Goal: Task Accomplishment & Management: Manage account settings

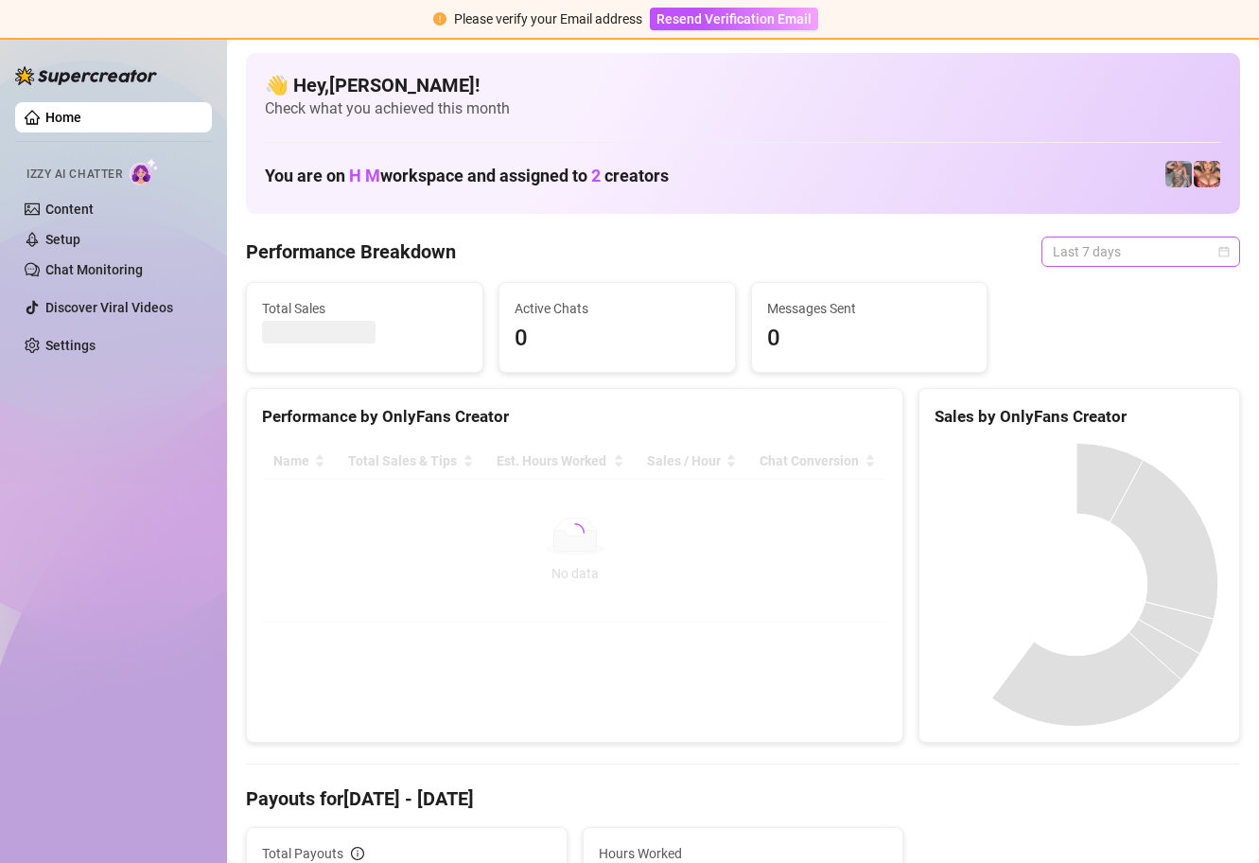
click at [1166, 249] on span "Last 7 days" at bounding box center [1141, 251] width 176 height 28
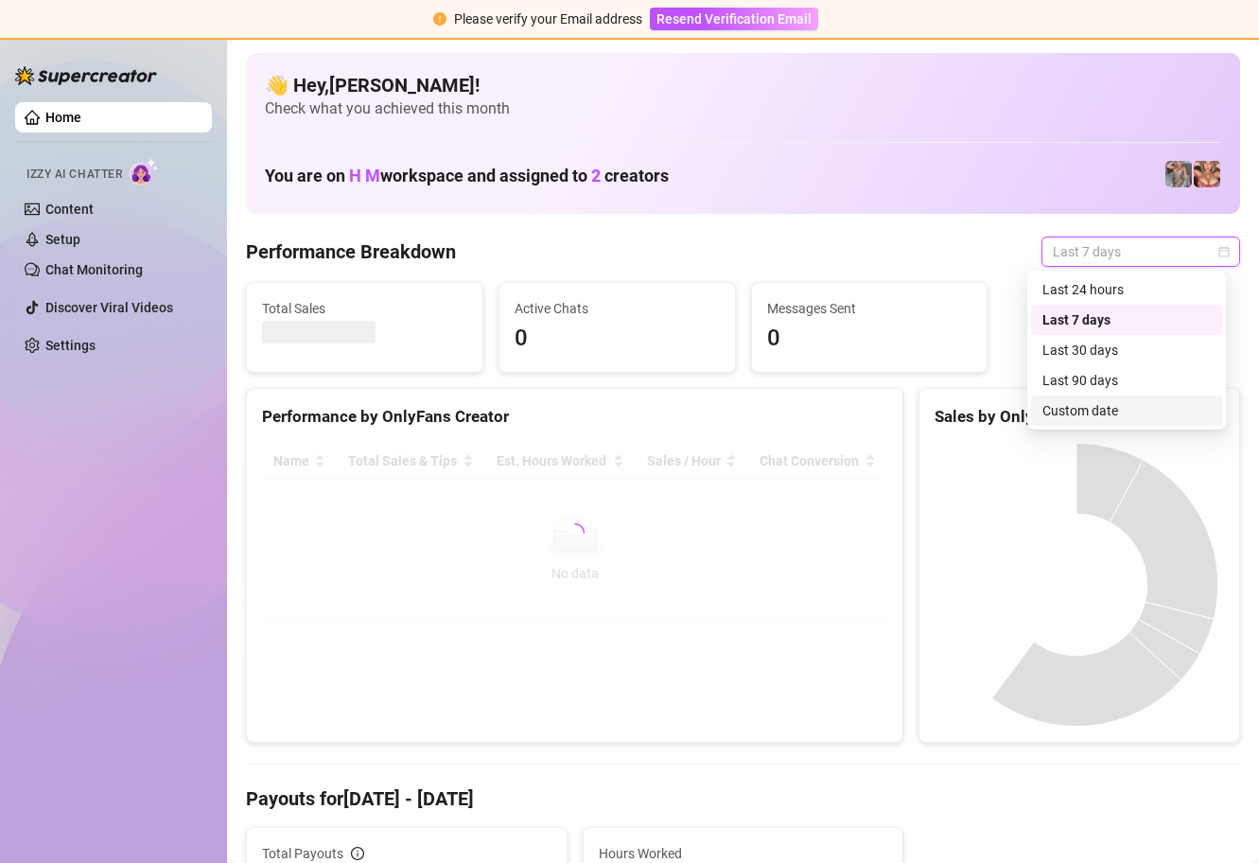
click at [1104, 416] on div "Custom date" at bounding box center [1127, 410] width 168 height 21
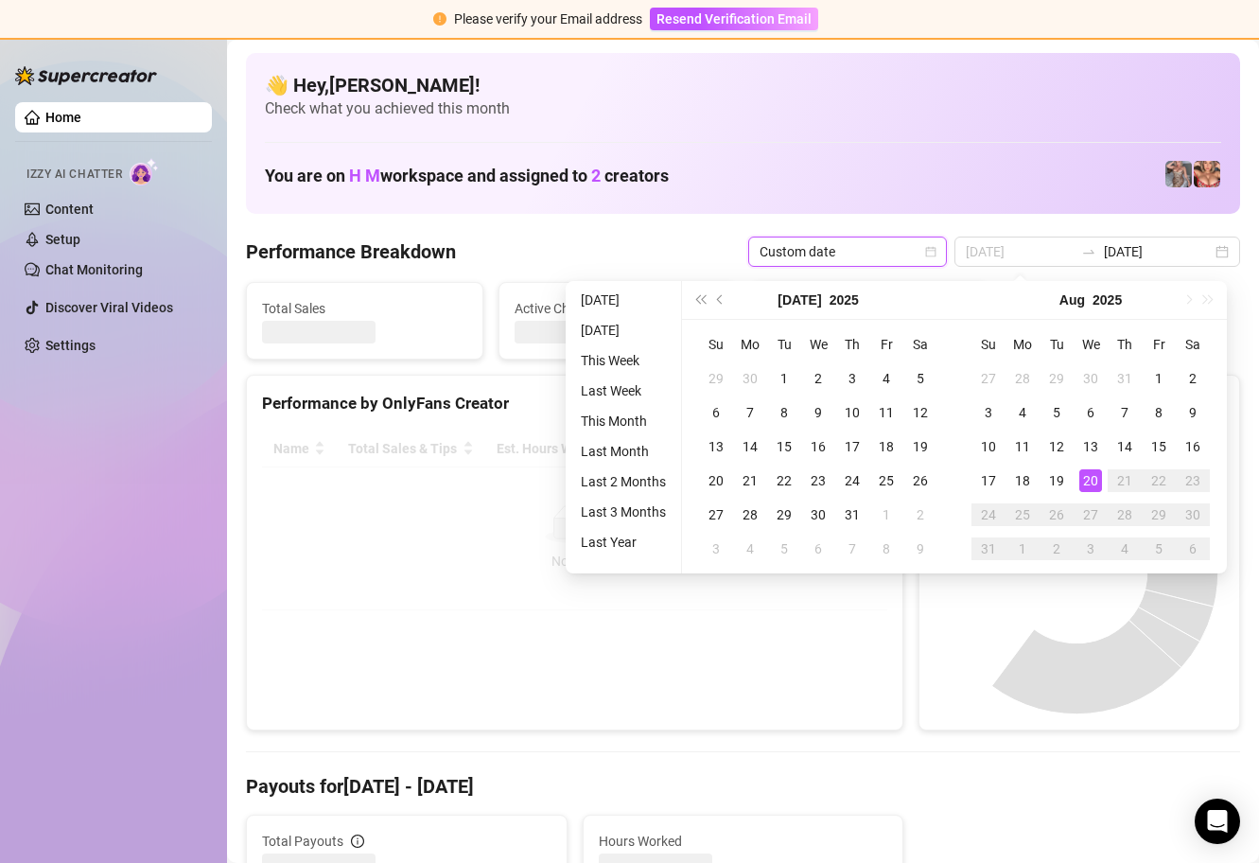
click at [1088, 476] on div "20" at bounding box center [1091, 480] width 23 height 23
type input "[DATE]"
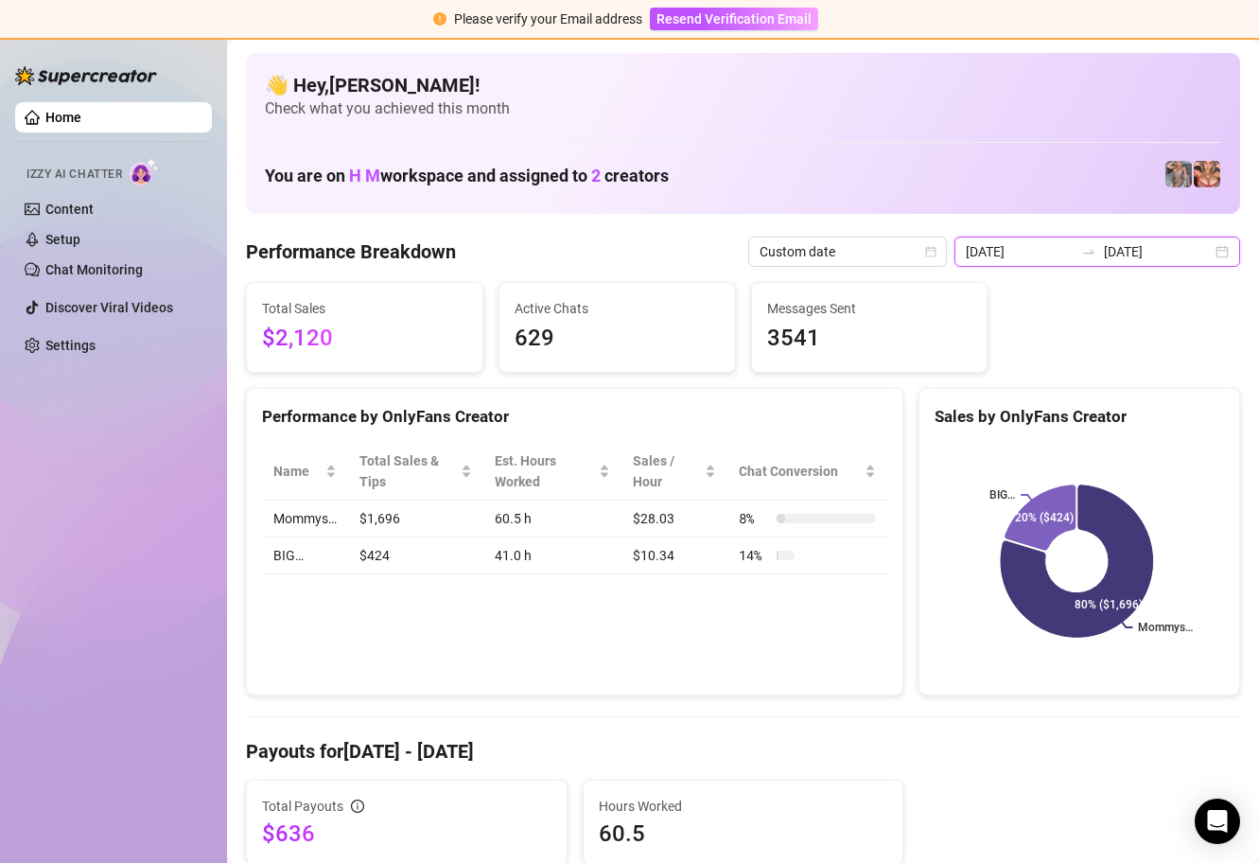
click at [1146, 245] on input "[DATE]" at bounding box center [1158, 251] width 108 height 21
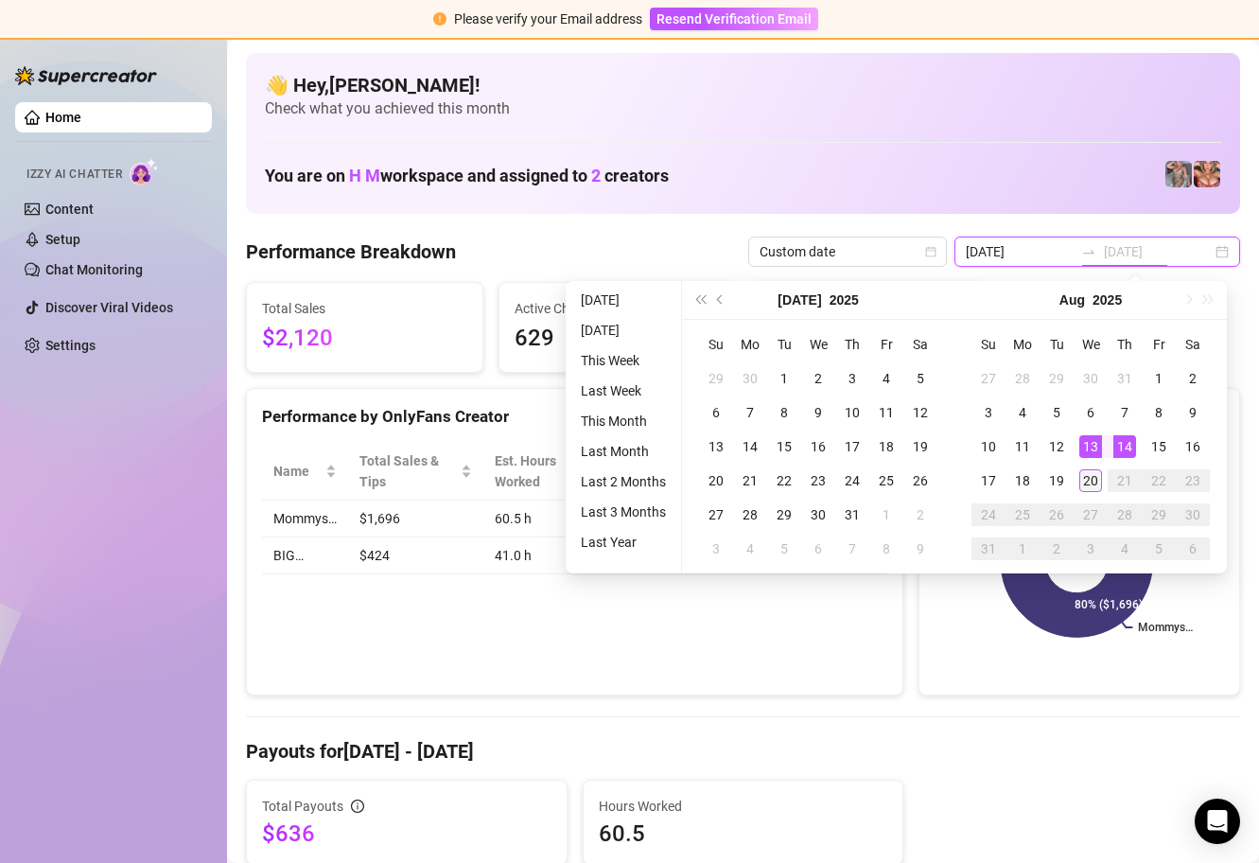
type input "[DATE]"
click at [1083, 478] on div "20" at bounding box center [1091, 480] width 23 height 23
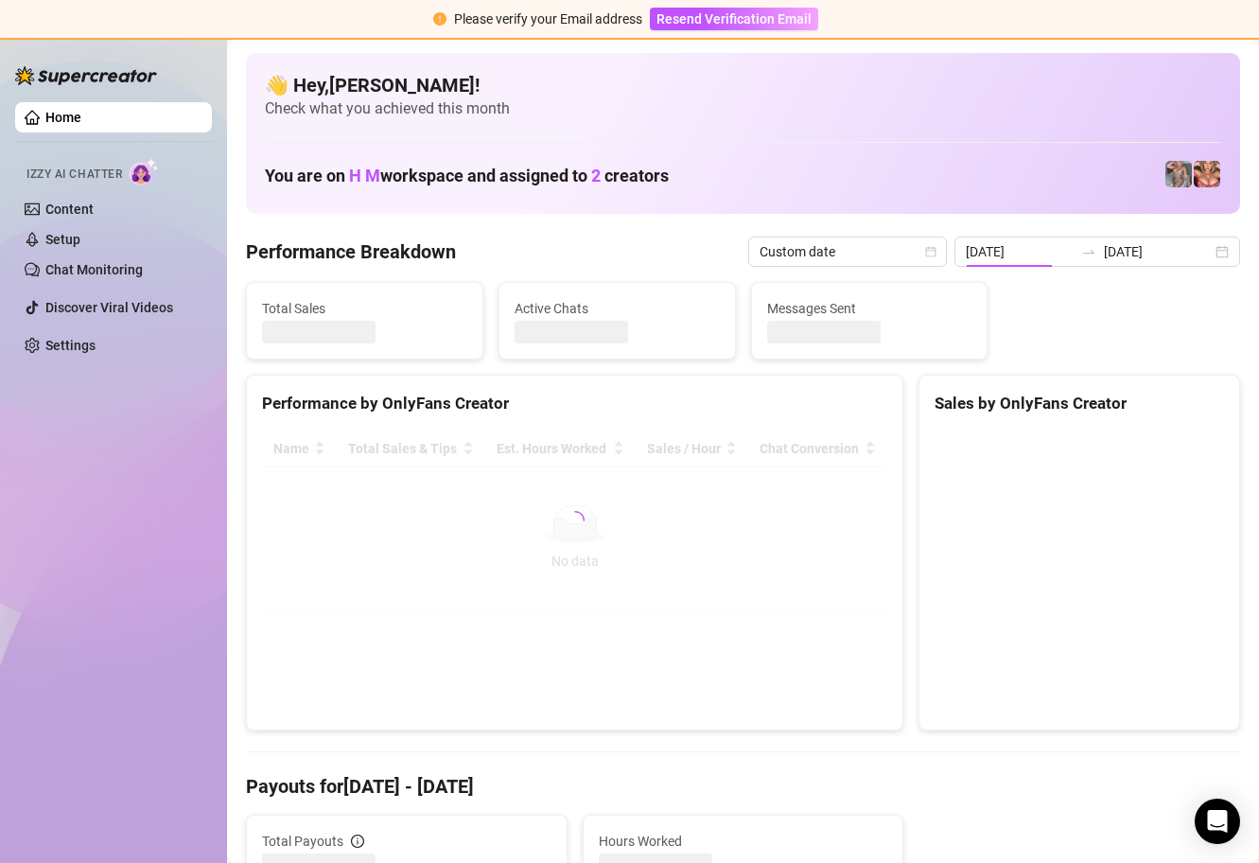
type input "[DATE]"
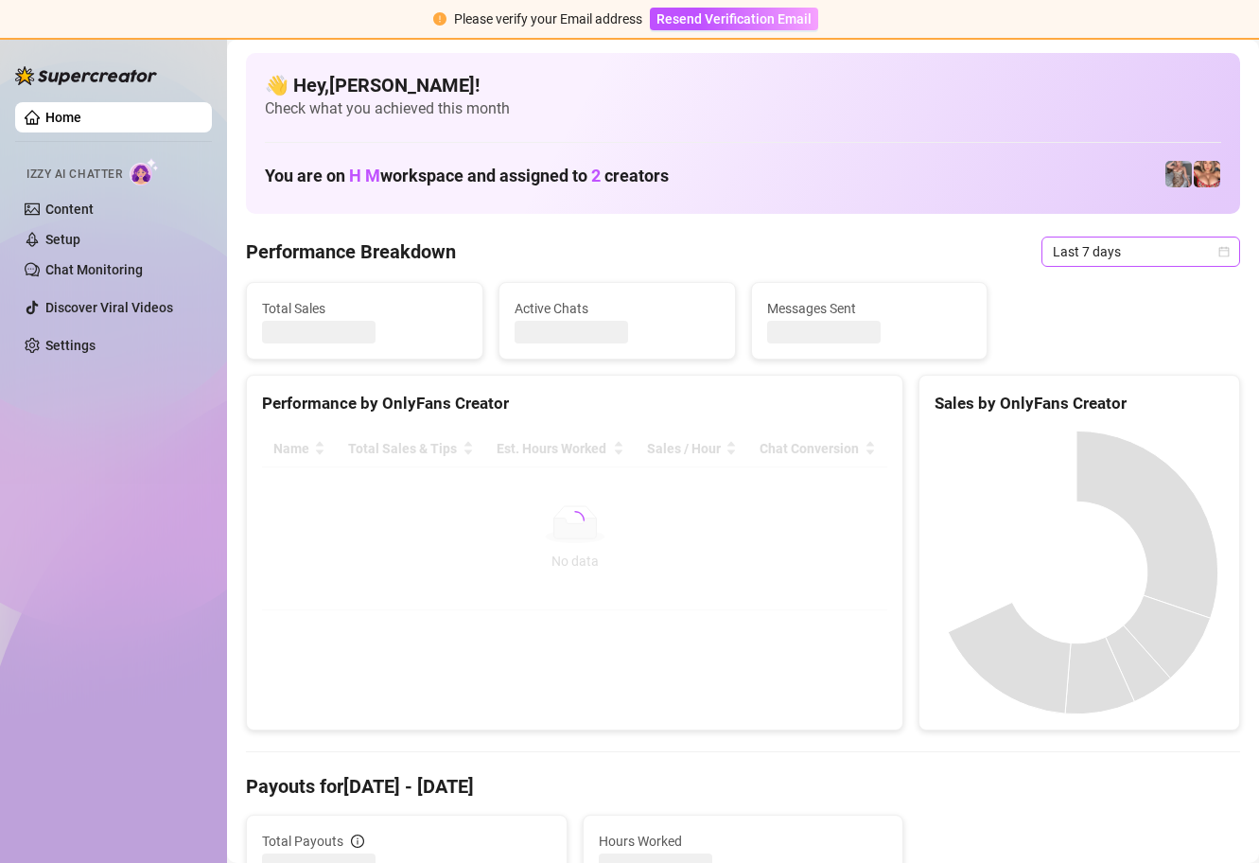
click at [1128, 245] on span "Last 7 days" at bounding box center [1141, 251] width 176 height 28
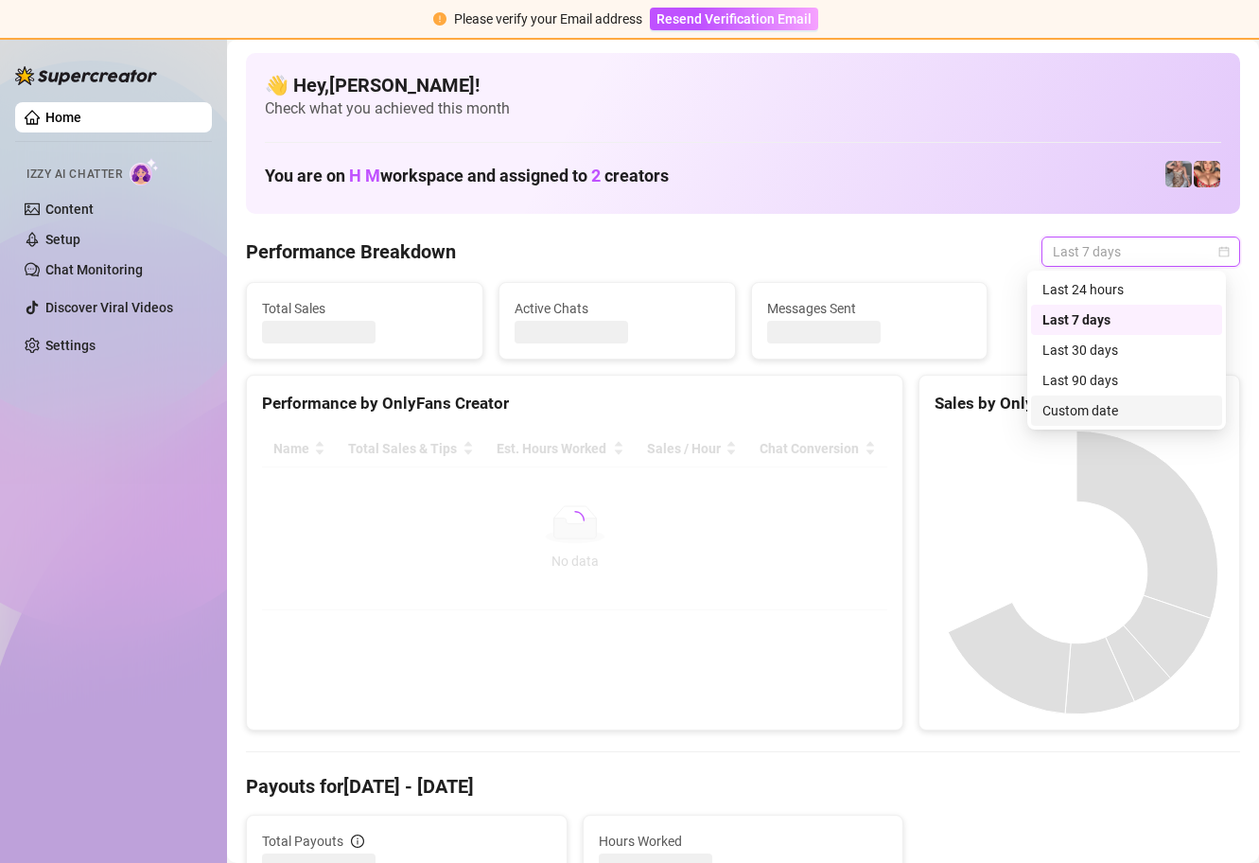
click at [1066, 407] on div "Custom date" at bounding box center [1127, 410] width 168 height 21
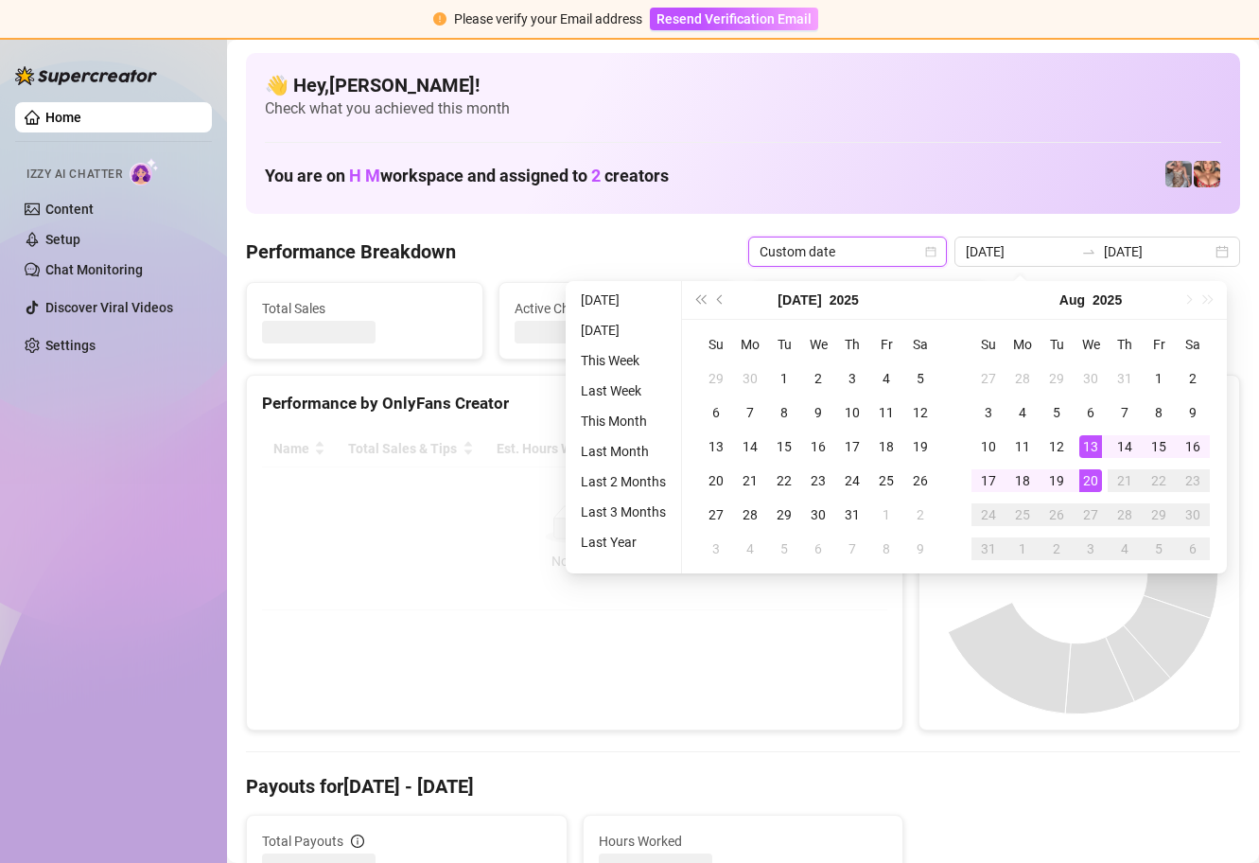
type input "[DATE]"
click at [1087, 475] on div "20" at bounding box center [1091, 480] width 23 height 23
type input "[DATE]"
